Goal: Information Seeking & Learning: Learn about a topic

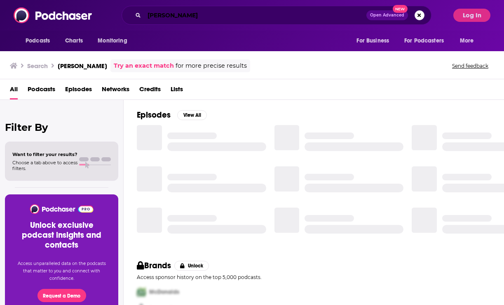
click at [197, 15] on input "[PERSON_NAME]" at bounding box center [255, 15] width 222 height 13
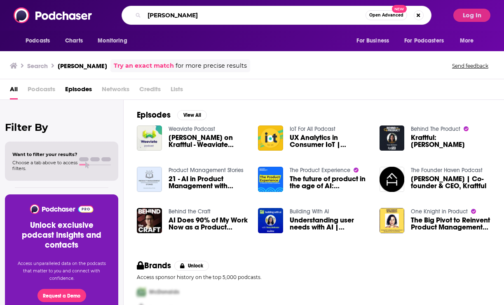
click at [190, 16] on input "[PERSON_NAME]" at bounding box center [254, 15] width 221 height 13
type input "The Marketing Millennials"
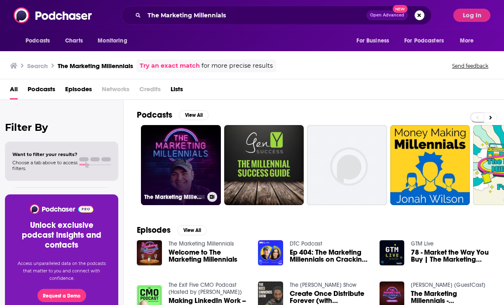
click at [184, 171] on link "The Marketing Millennials" at bounding box center [181, 165] width 80 height 80
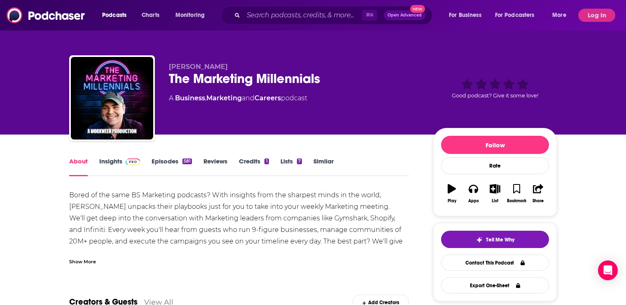
click at [119, 159] on link "Insights" at bounding box center [119, 166] width 41 height 19
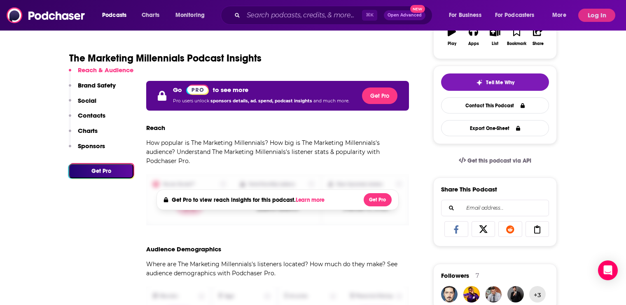
scroll to position [66, 0]
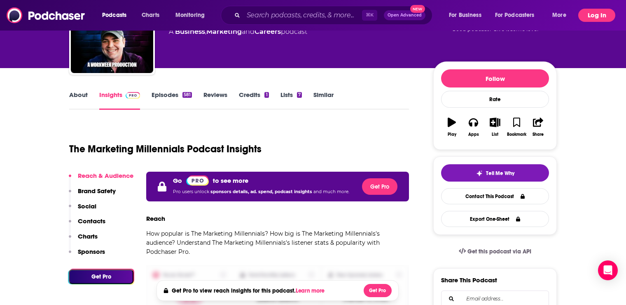
click at [504, 17] on button "Log In" at bounding box center [597, 15] width 37 height 13
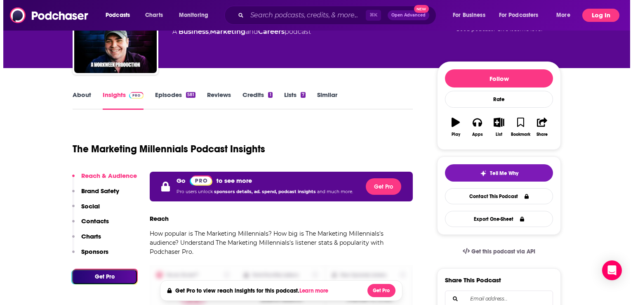
scroll to position [0, 0]
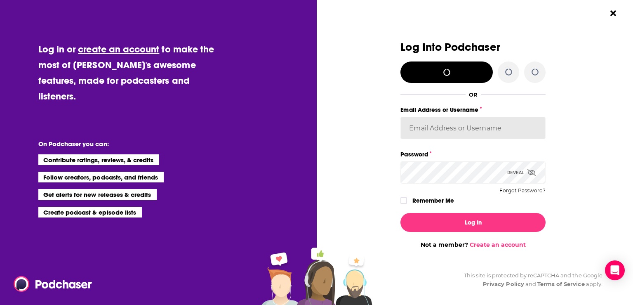
type input "inkhouse1"
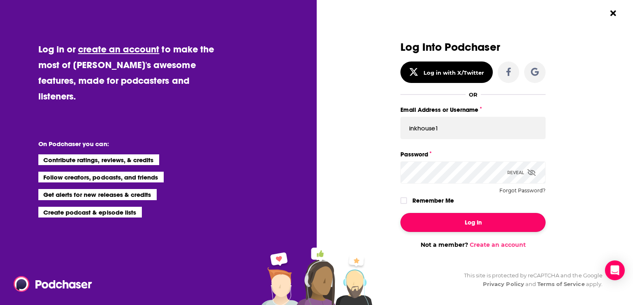
click at [456, 223] on button "Log In" at bounding box center [472, 222] width 145 height 19
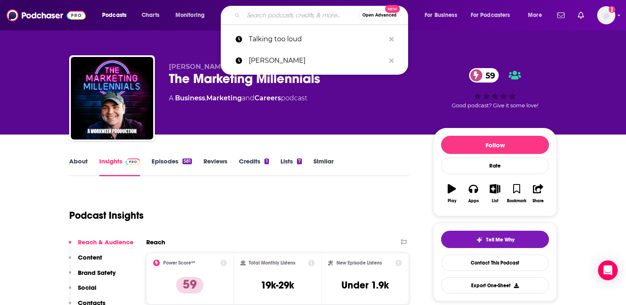
click at [272, 16] on input "Search podcasts, credits, & more..." at bounding box center [301, 15] width 115 height 13
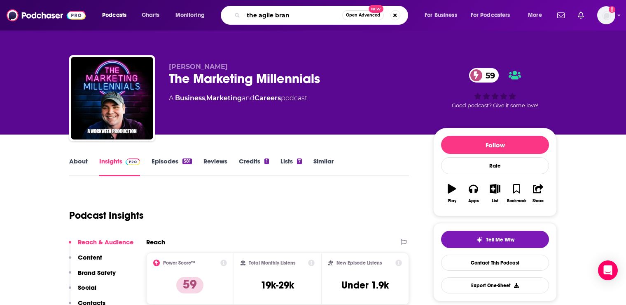
type input "the agile brand"
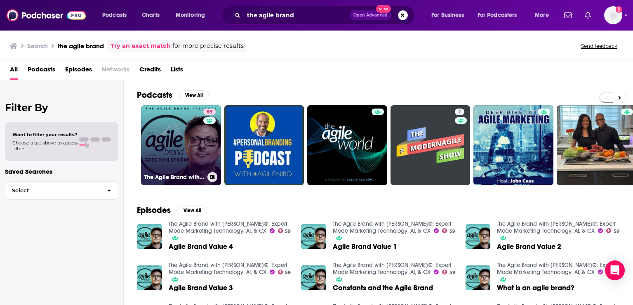
click at [187, 140] on link "59 The Agile Brand with [PERSON_NAME]®: Expert Mode Marketing Technology, AI, &…" at bounding box center [181, 145] width 80 height 80
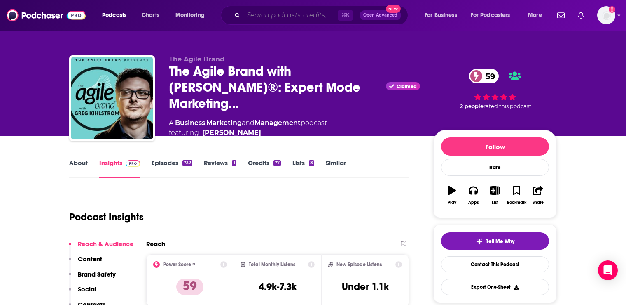
click at [268, 17] on input "Search podcasts, credits, & more..." at bounding box center [291, 15] width 94 height 13
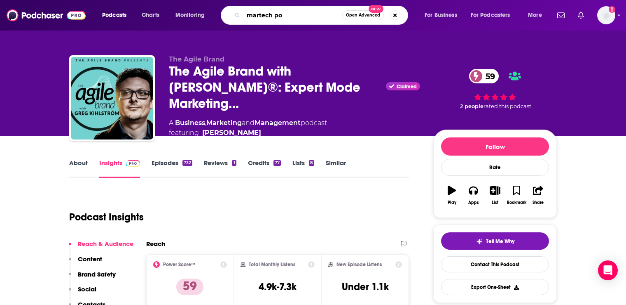
type input "martech pod"
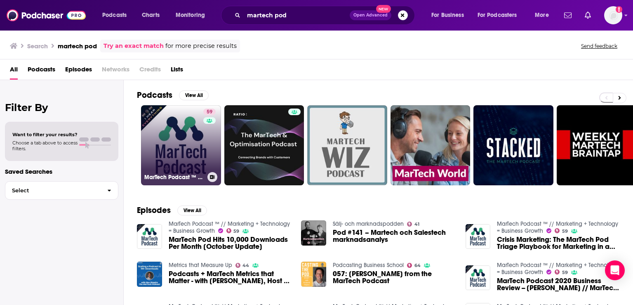
click at [182, 140] on link "59 MarTech Podcast ™ // Marketing + Technology = Business Growth" at bounding box center [181, 145] width 80 height 80
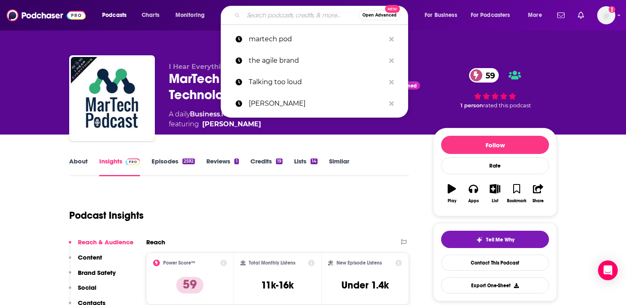
click at [259, 15] on input "Search podcasts, credits, & more..." at bounding box center [301, 15] width 115 height 13
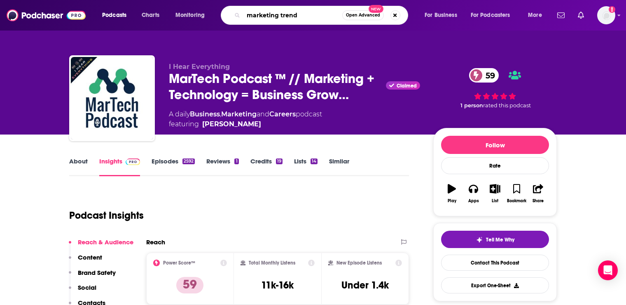
type input "marketing trends"
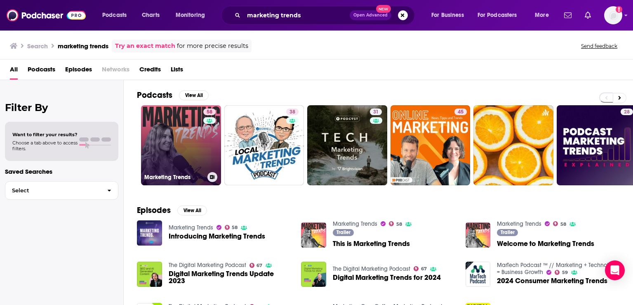
click at [178, 136] on link "58 Marketing Trends" at bounding box center [181, 145] width 80 height 80
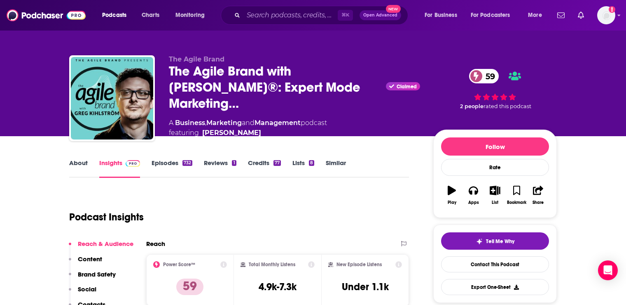
click at [79, 160] on link "About" at bounding box center [78, 168] width 19 height 19
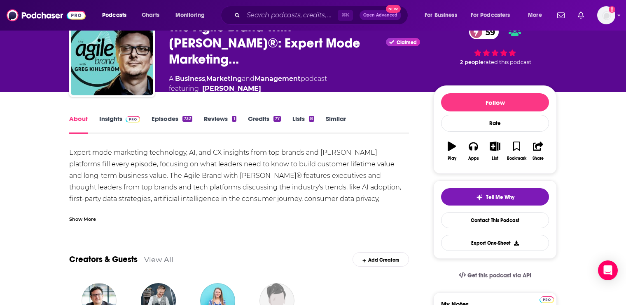
scroll to position [43, 0]
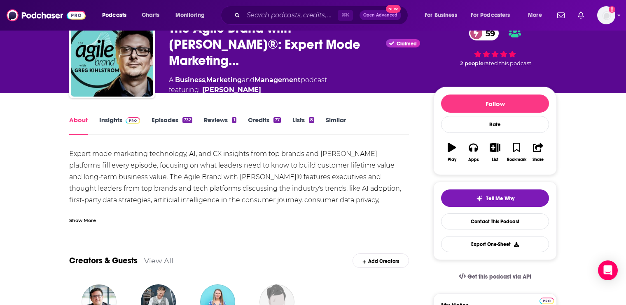
click at [80, 221] on div "Show More" at bounding box center [82, 220] width 27 height 8
